Goal: Check status: Check status

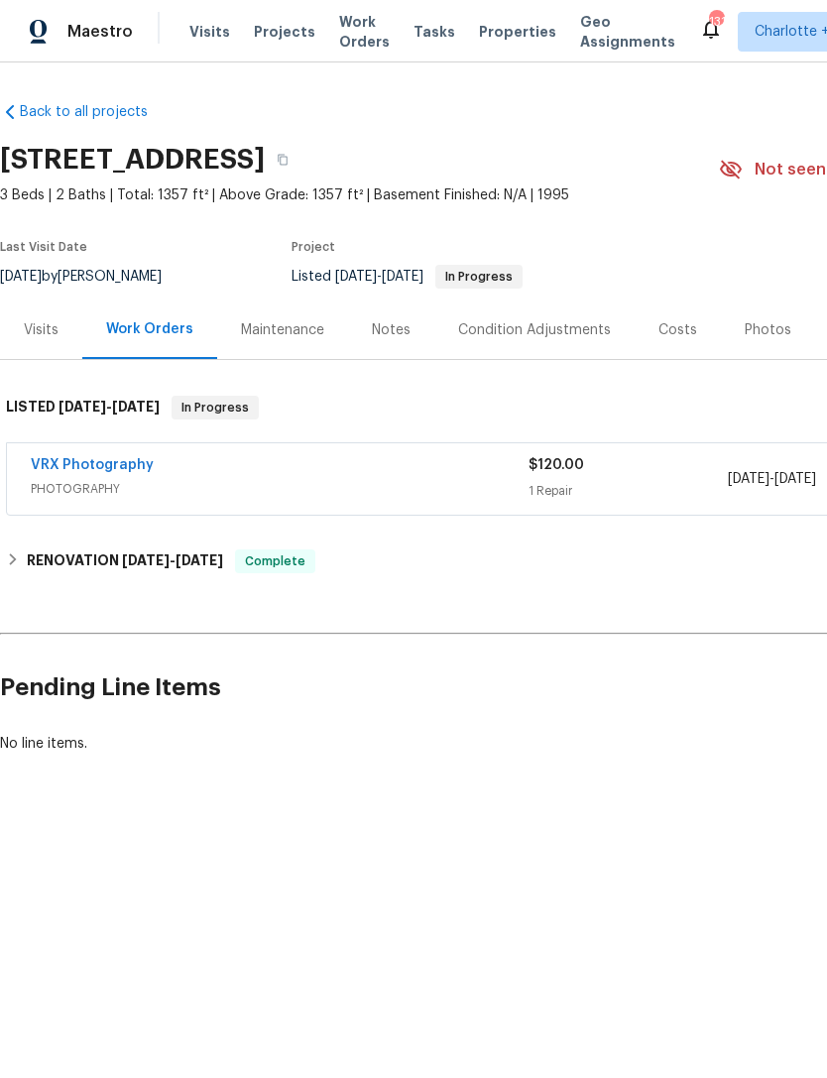
click at [198, 28] on span "Visits" at bounding box center [209, 32] width 41 height 20
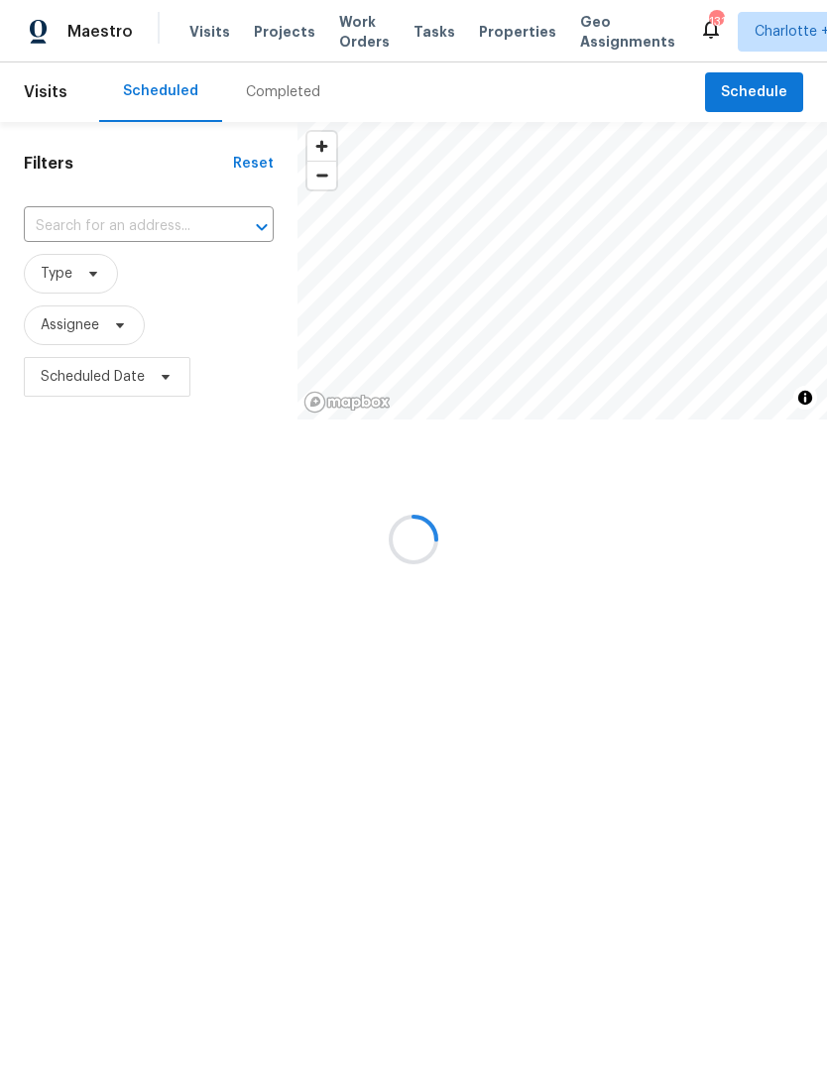
click at [277, 98] on div at bounding box center [413, 539] width 827 height 1078
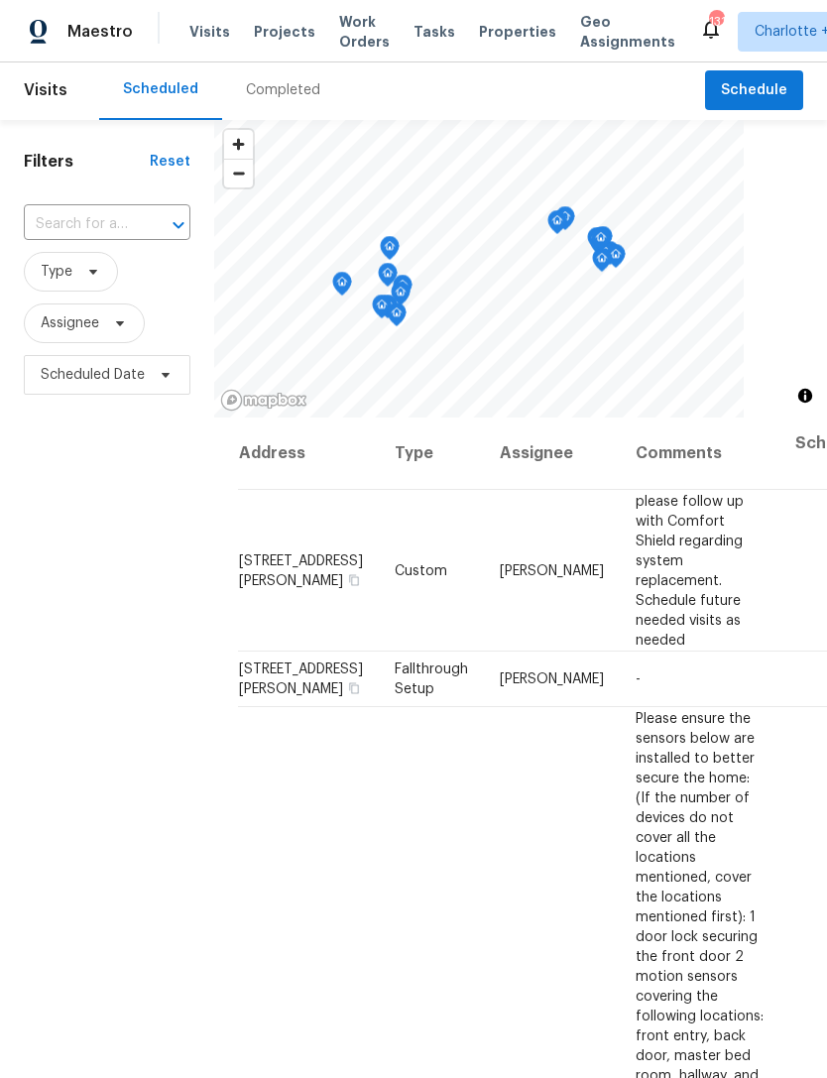
scroll to position [5, 0]
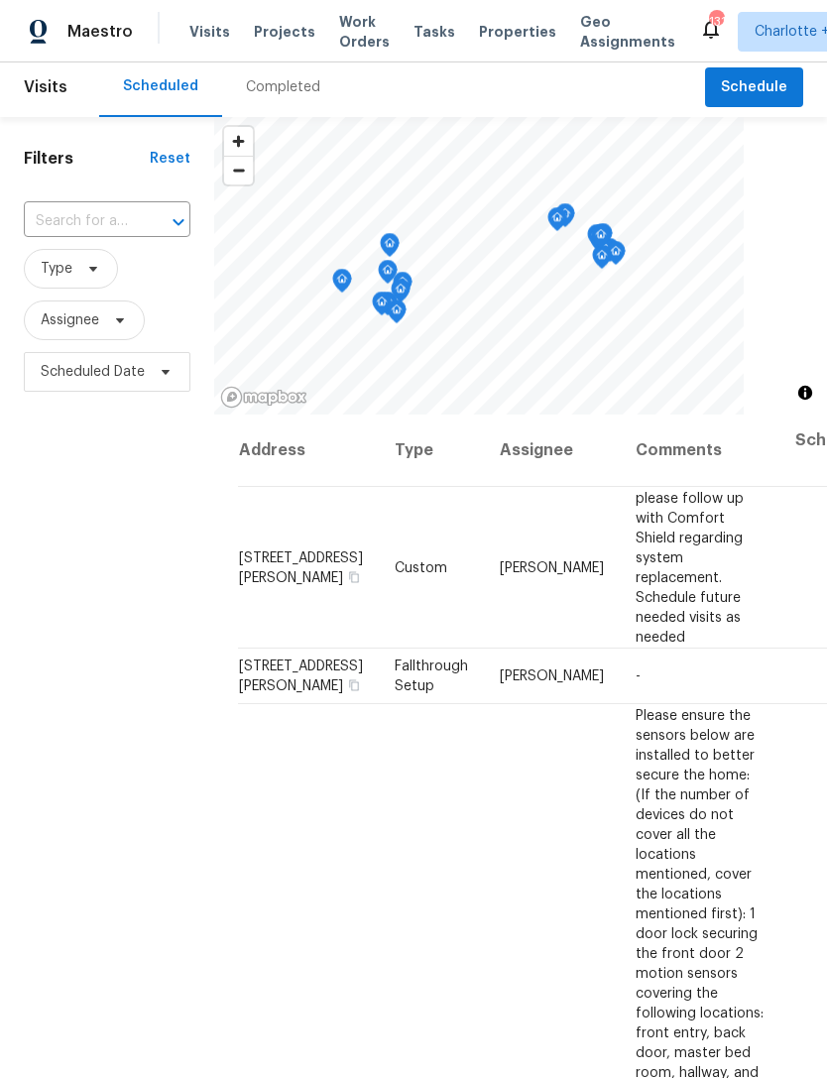
click at [266, 101] on div "Completed" at bounding box center [283, 88] width 122 height 60
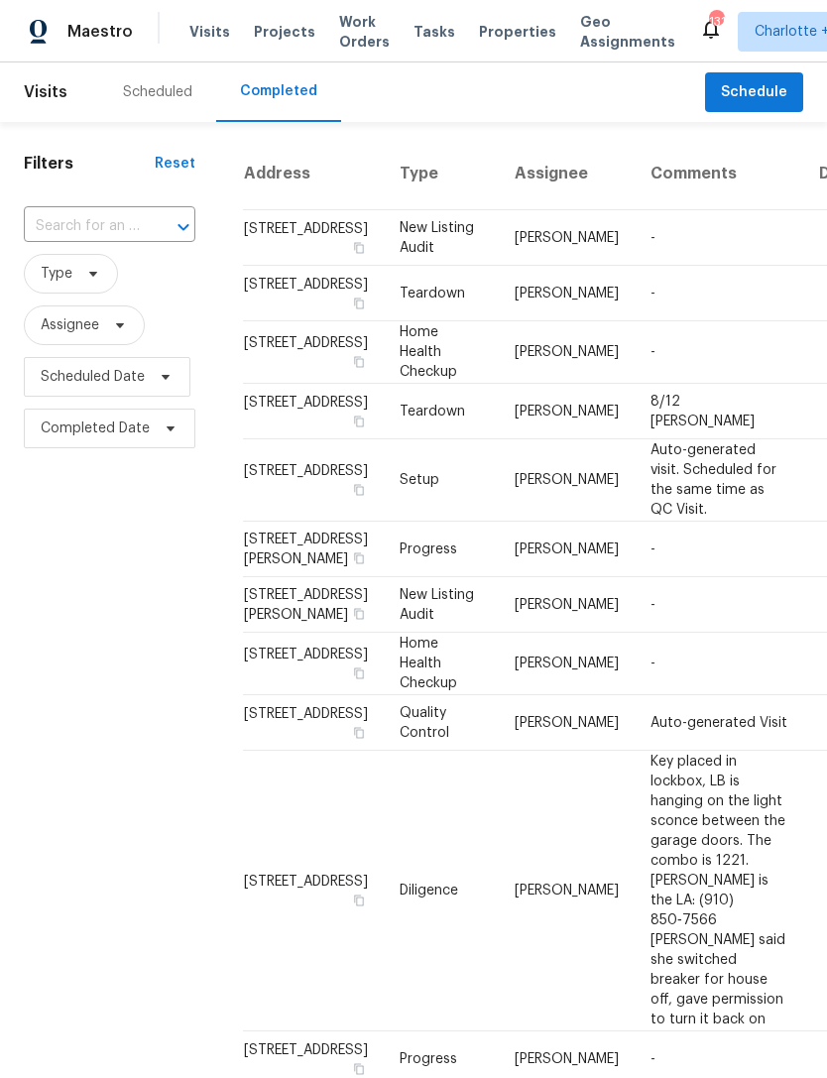
click at [64, 230] on input "text" at bounding box center [82, 226] width 116 height 31
type input "5912 bl"
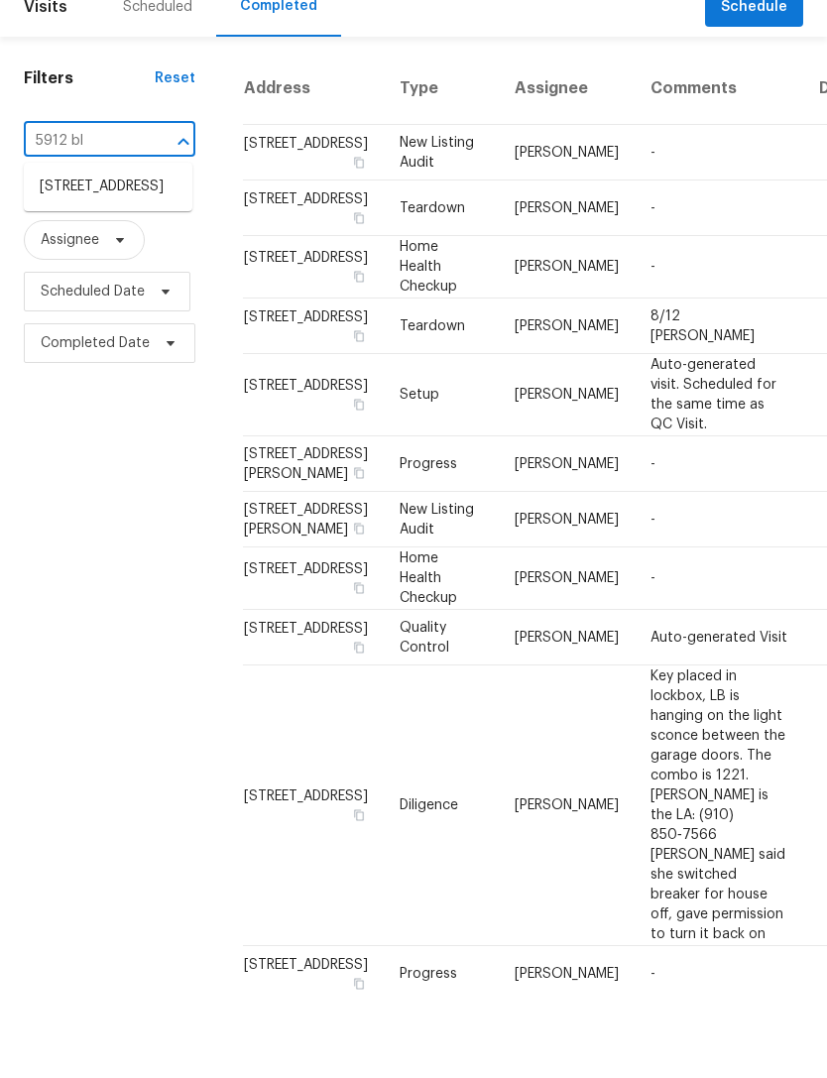
click at [69, 256] on li "[STREET_ADDRESS]" at bounding box center [108, 272] width 169 height 33
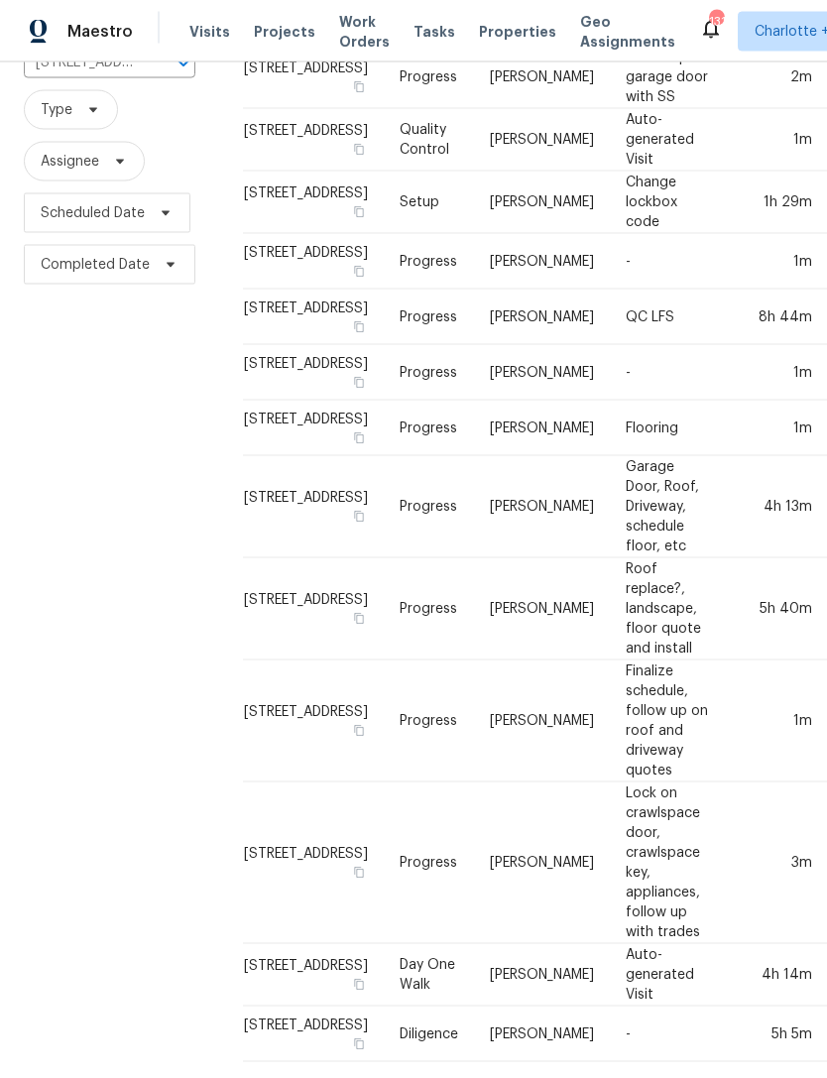
scroll to position [63, 0]
click at [474, 1007] on td "[PERSON_NAME]" at bounding box center [542, 1035] width 136 height 56
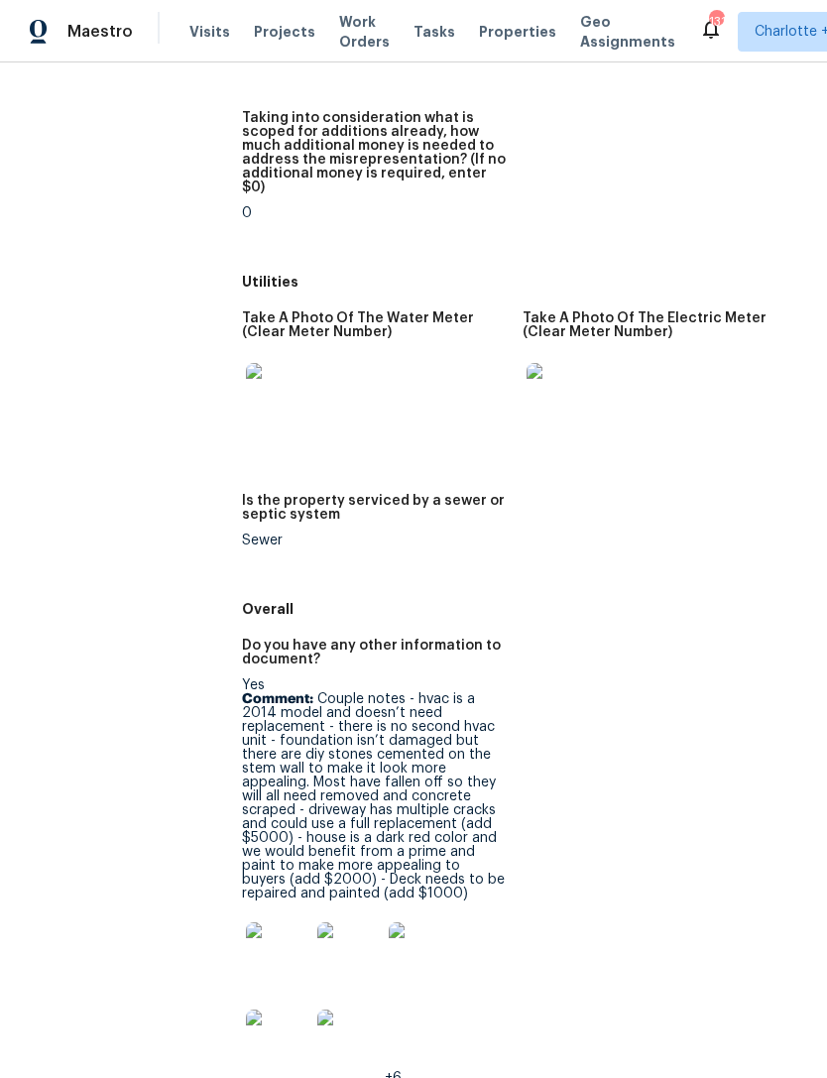
scroll to position [3180, 0]
click at [426, 714] on div "Yes Comment: Couple notes - hvac is a 2014 model and doesn’t need replacement -…" at bounding box center [374, 882] width 265 height 407
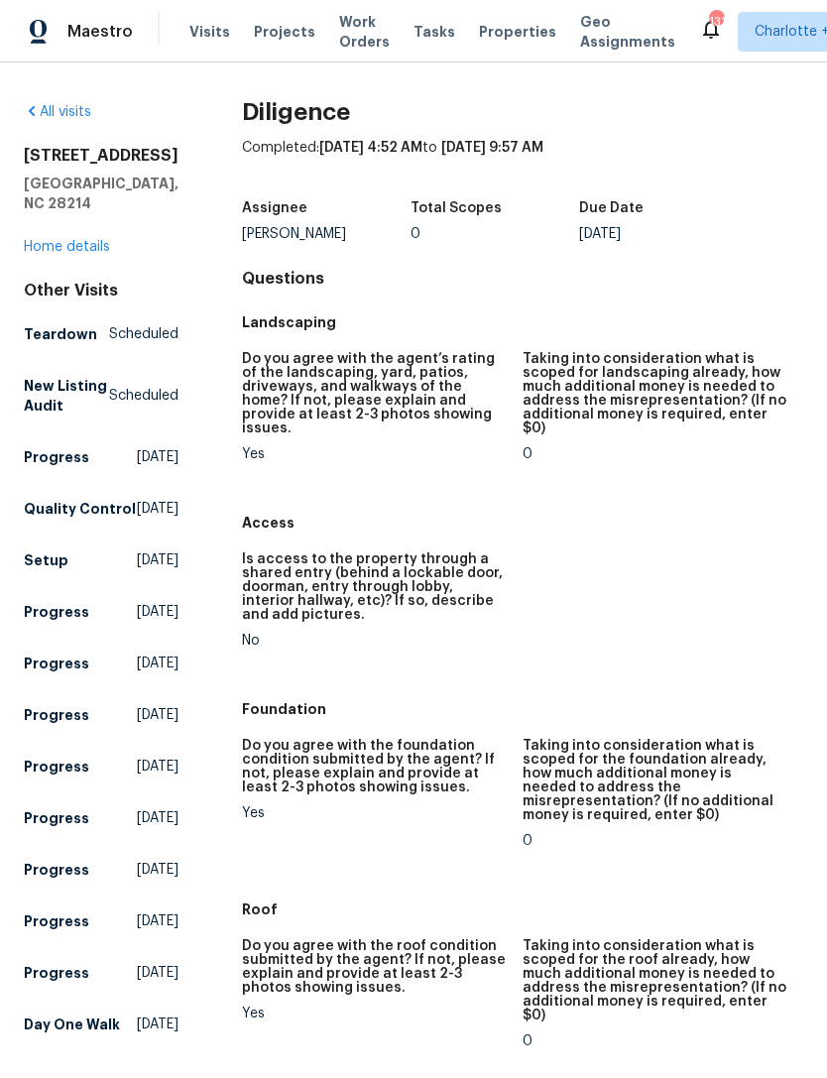
scroll to position [0, 0]
